Goal: Task Accomplishment & Management: Complete application form

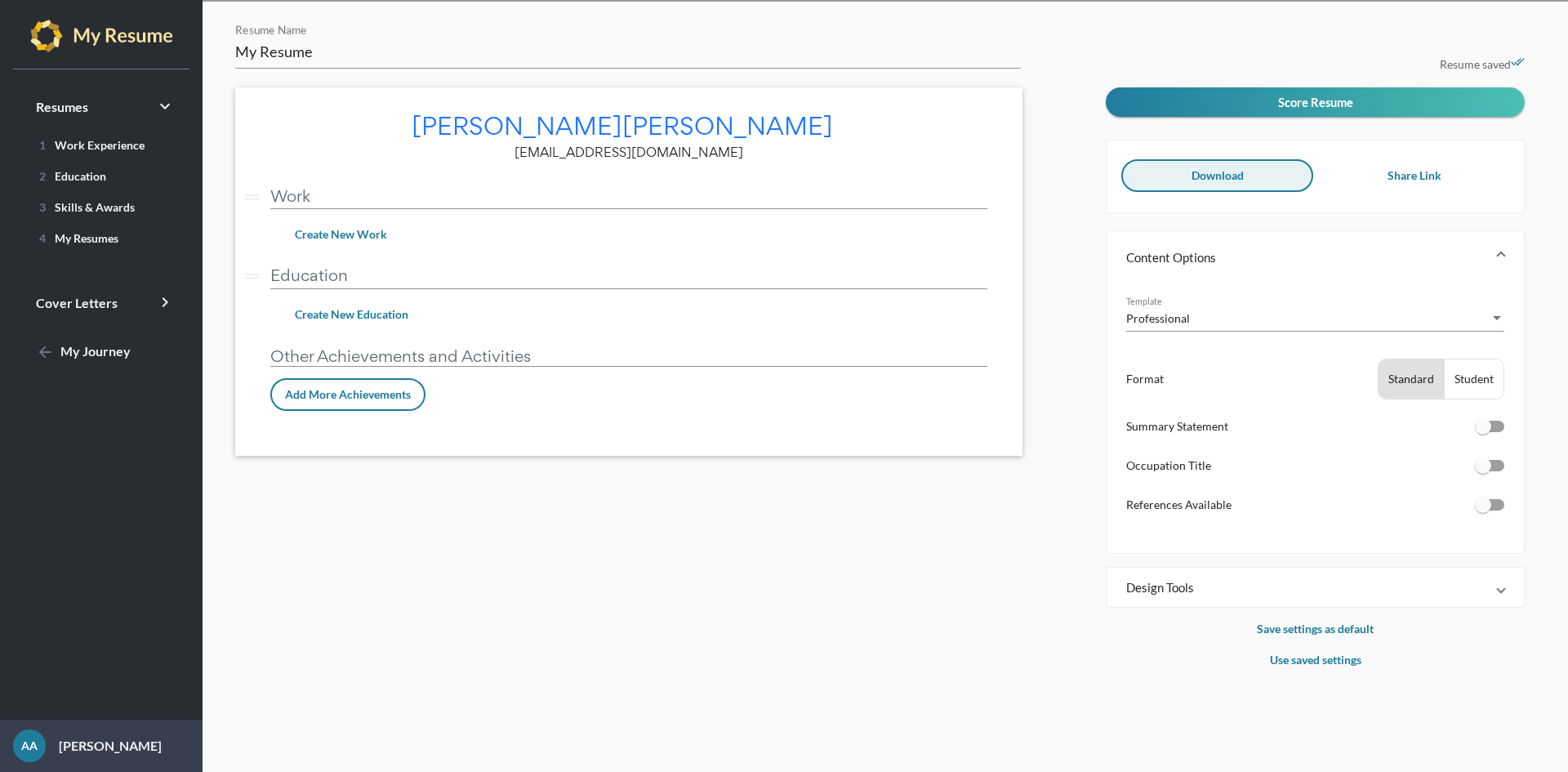
click at [1280, 175] on button "Download" at bounding box center [1217, 175] width 192 height 33
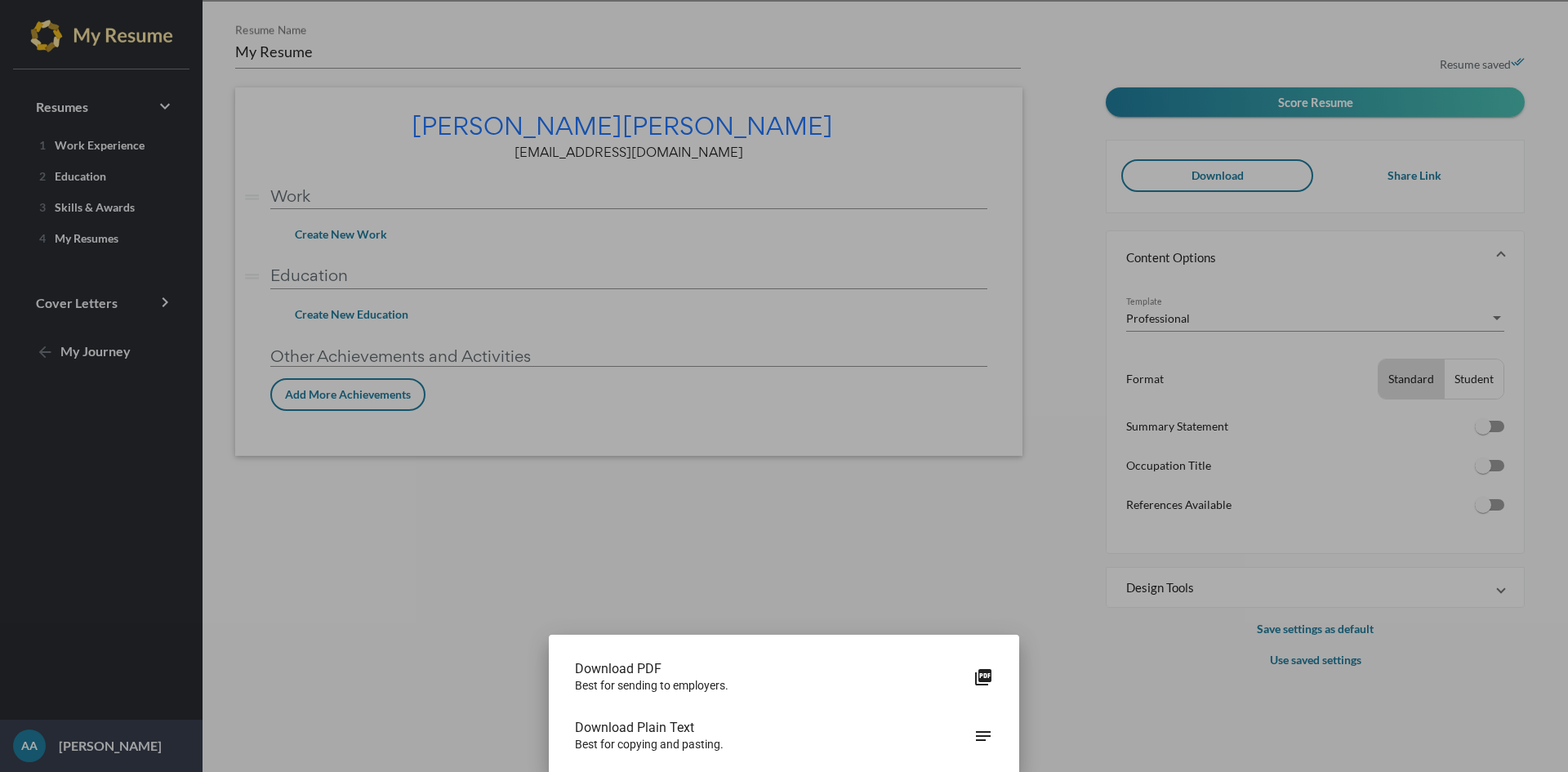
click at [757, 575] on div at bounding box center [784, 386] width 1568 height 772
